Goal: Task Accomplishment & Management: Complete application form

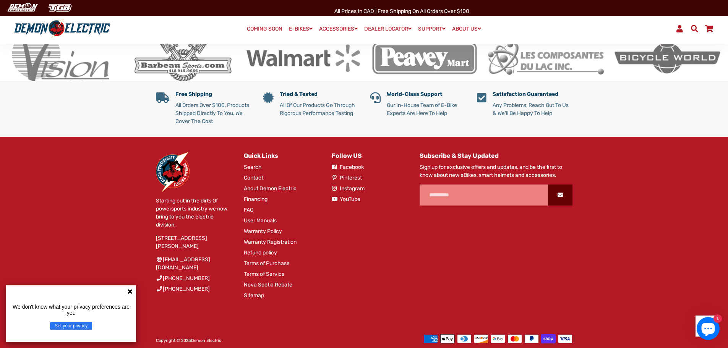
scroll to position [1455, 0]
click at [270, 238] on link "Warranty Registration" at bounding box center [270, 242] width 53 height 8
click at [279, 227] on link "Warranty Policy" at bounding box center [263, 231] width 38 height 8
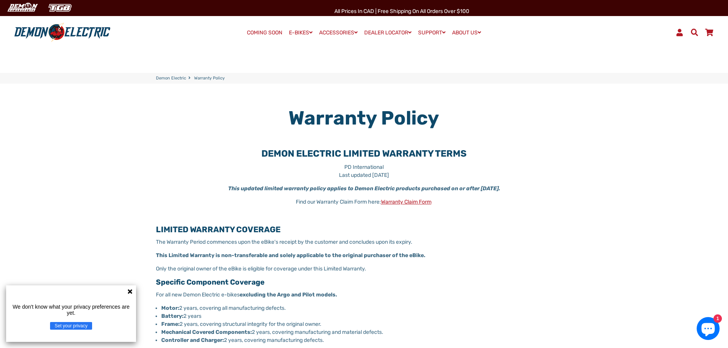
click at [413, 205] on link "Warranty Claim Form" at bounding box center [406, 202] width 50 height 6
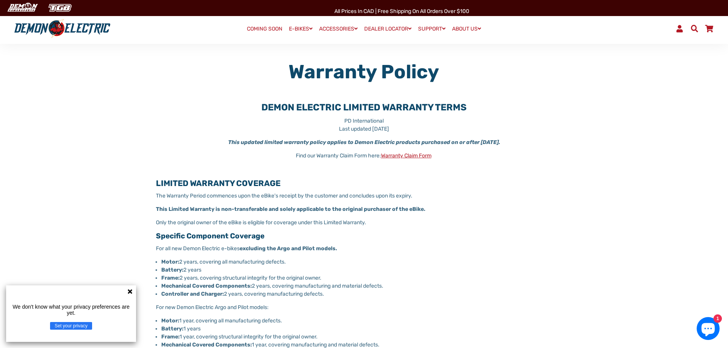
scroll to position [76, 0]
